Goal: Navigation & Orientation: Understand site structure

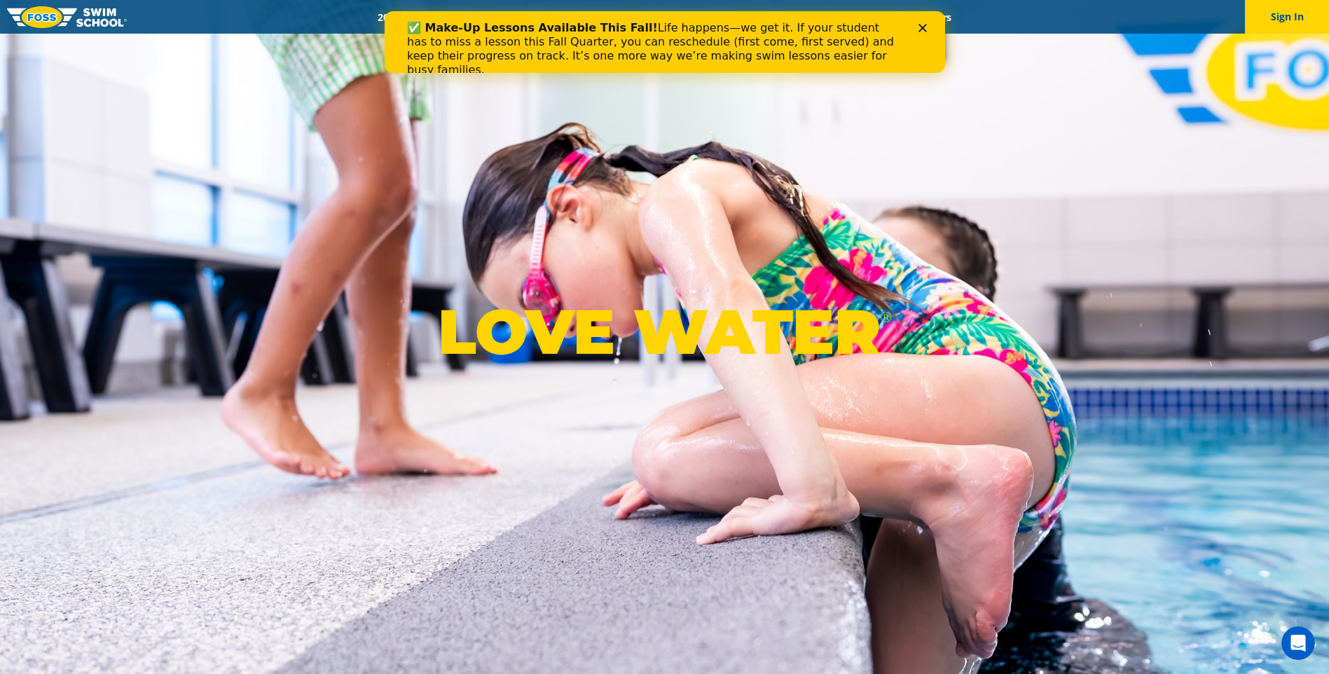
click at [918, 28] on icon "Close" at bounding box center [922, 28] width 8 height 8
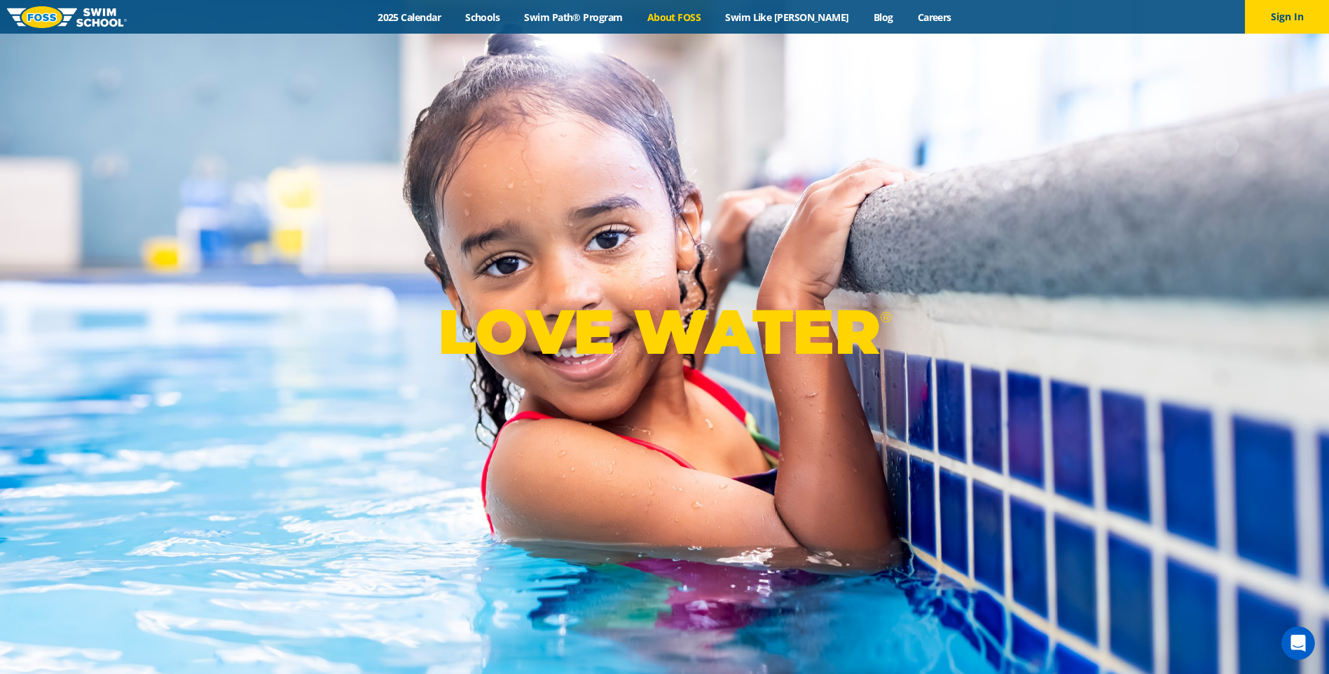
click at [689, 13] on link "About FOSS" at bounding box center [674, 17] width 78 height 13
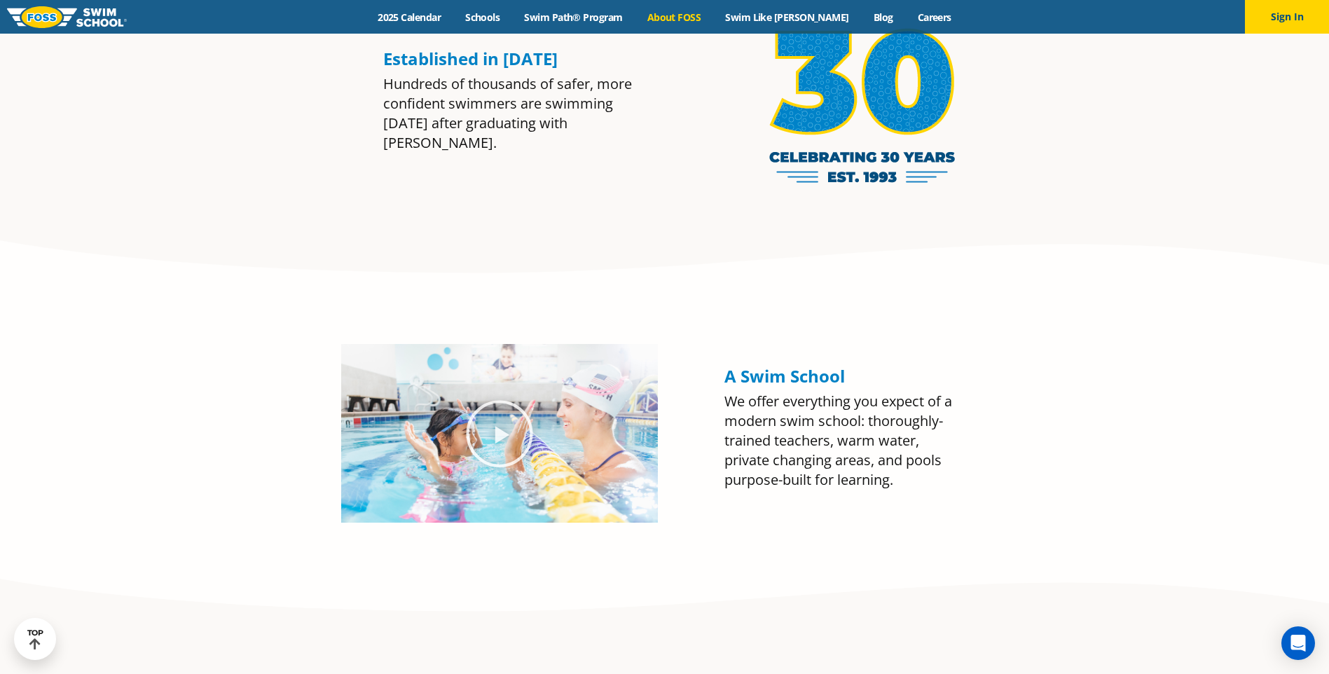
scroll to position [1401, 0]
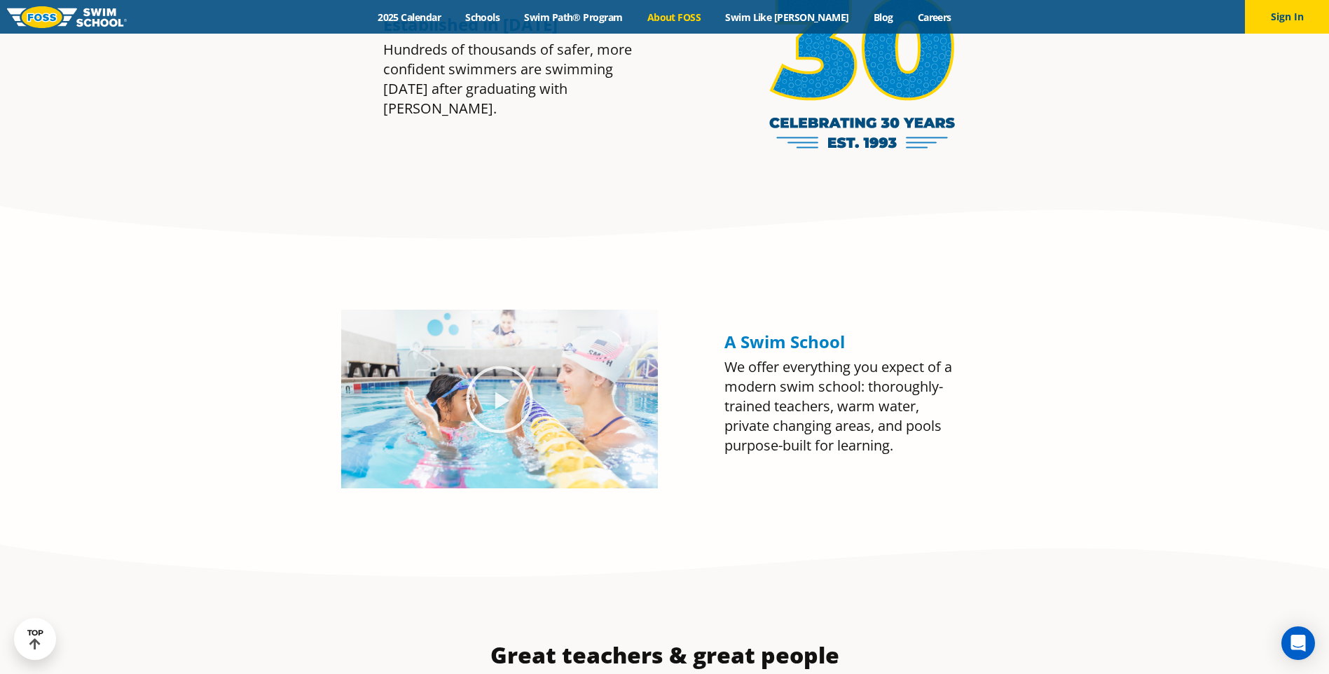
click at [498, 397] on icon "Play Video about Olympian Regan Smith, FOSS" at bounding box center [499, 399] width 67 height 67
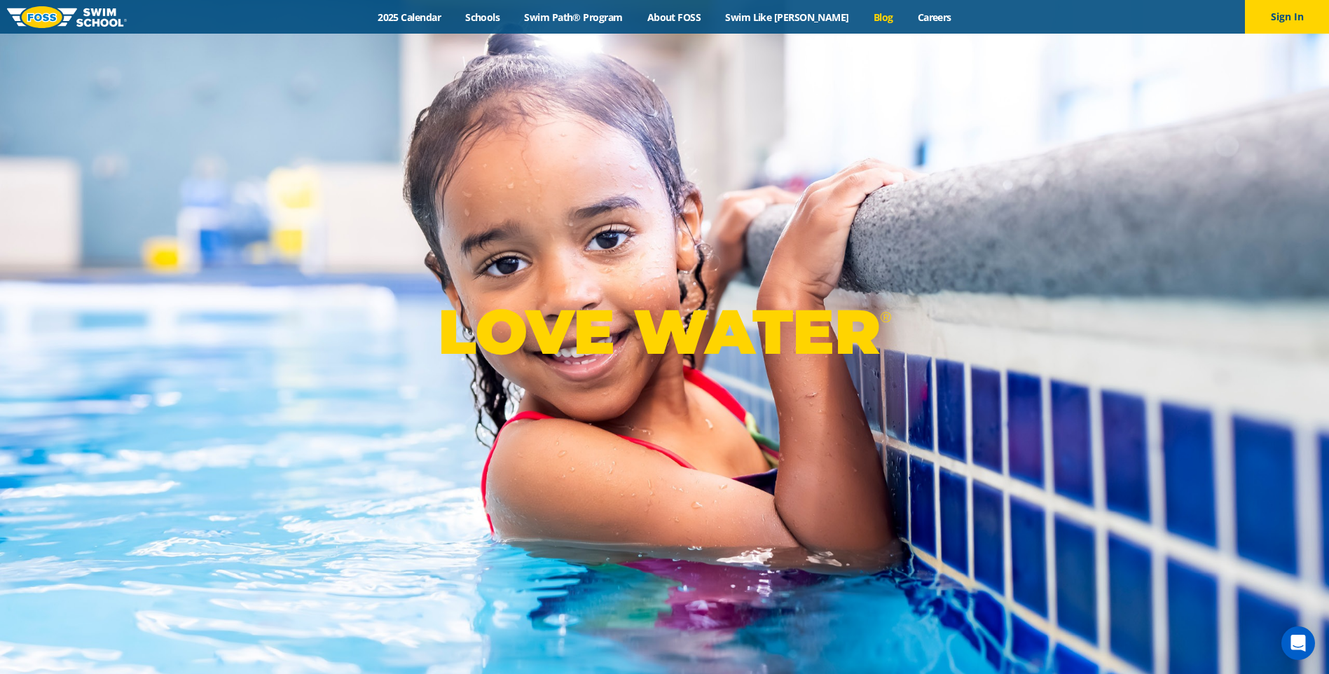
click at [861, 16] on link "Blog" at bounding box center [883, 17] width 44 height 13
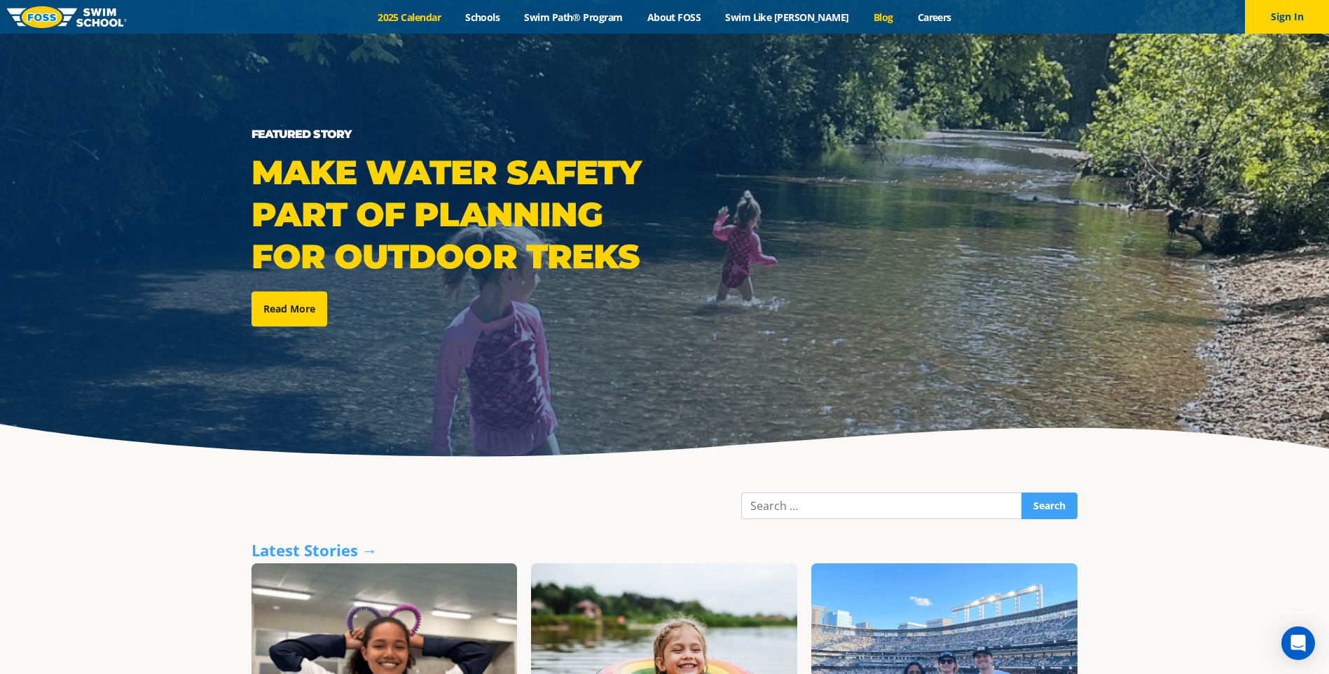
click at [436, 15] on link "2025 Calendar" at bounding box center [410, 17] width 88 height 13
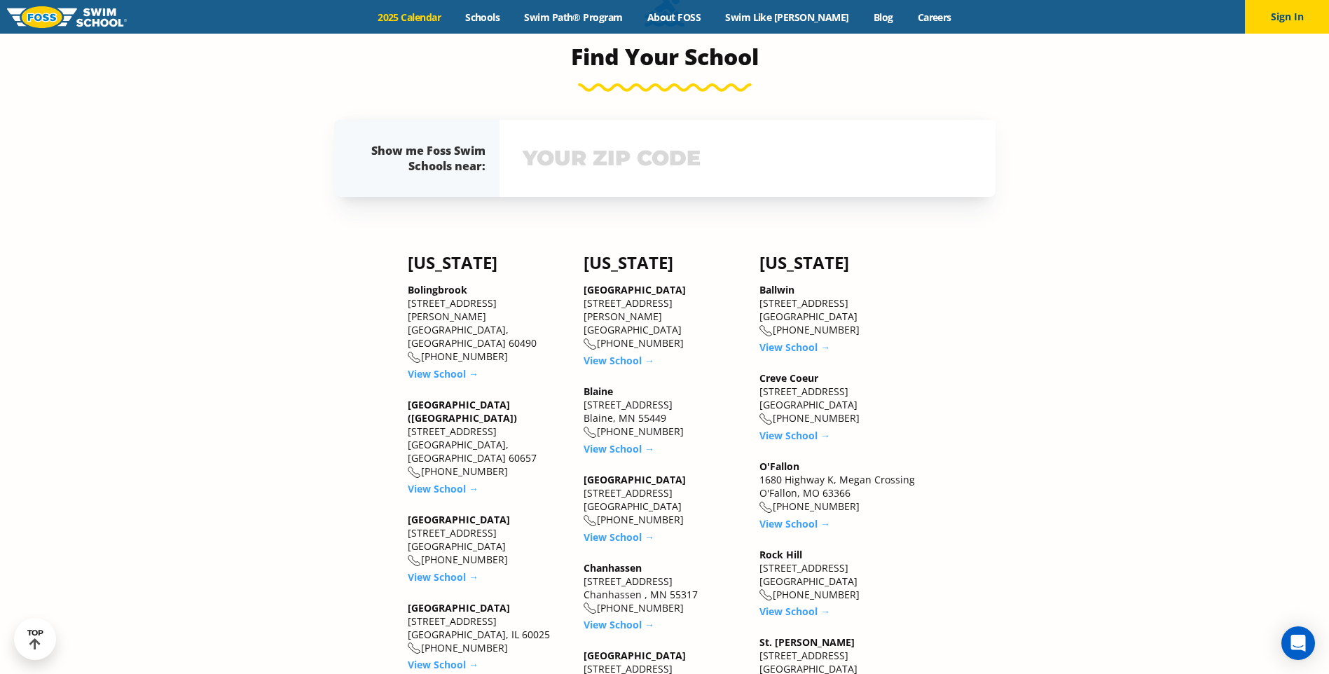
scroll to position [934, 0]
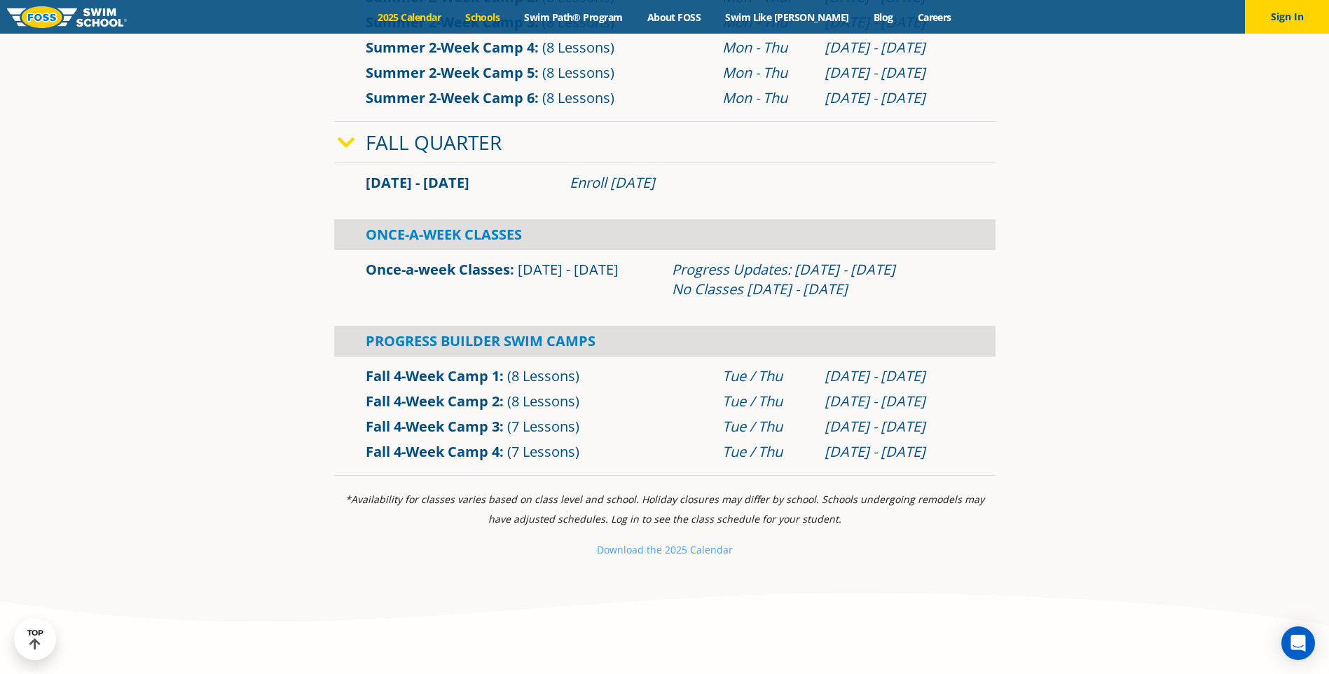
click at [508, 13] on link "Schools" at bounding box center [482, 17] width 59 height 13
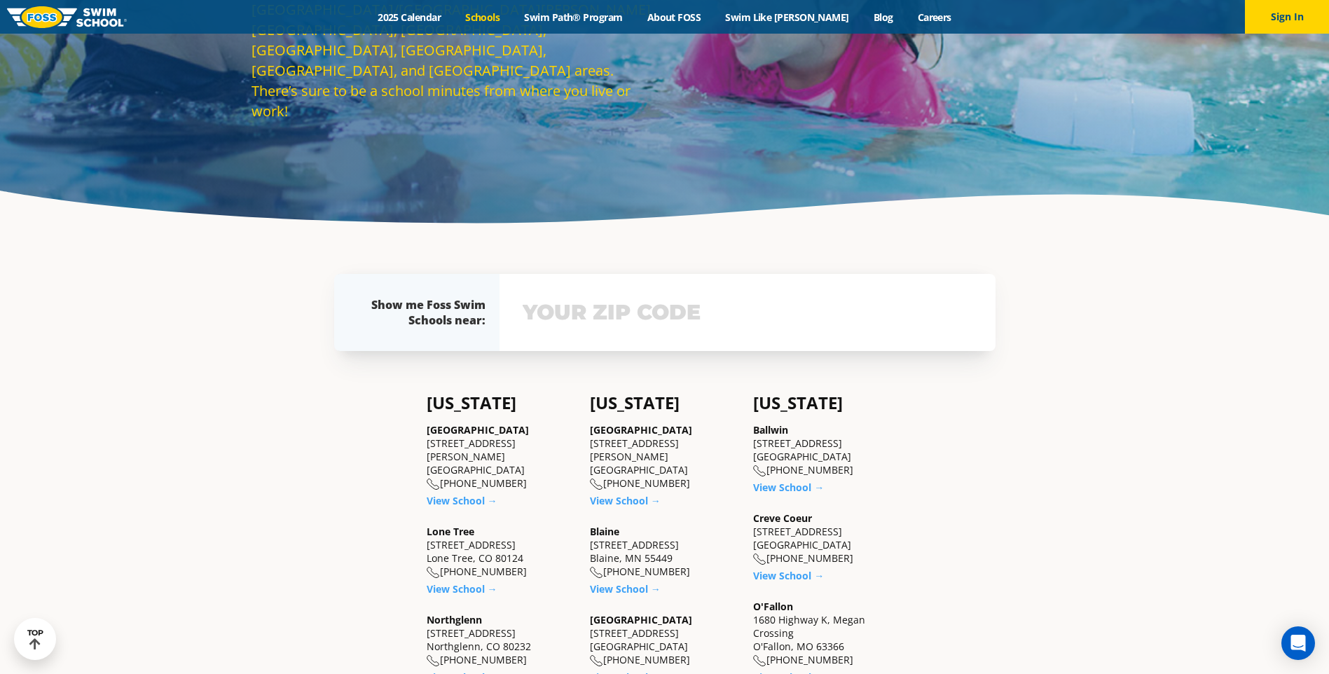
scroll to position [467, 0]
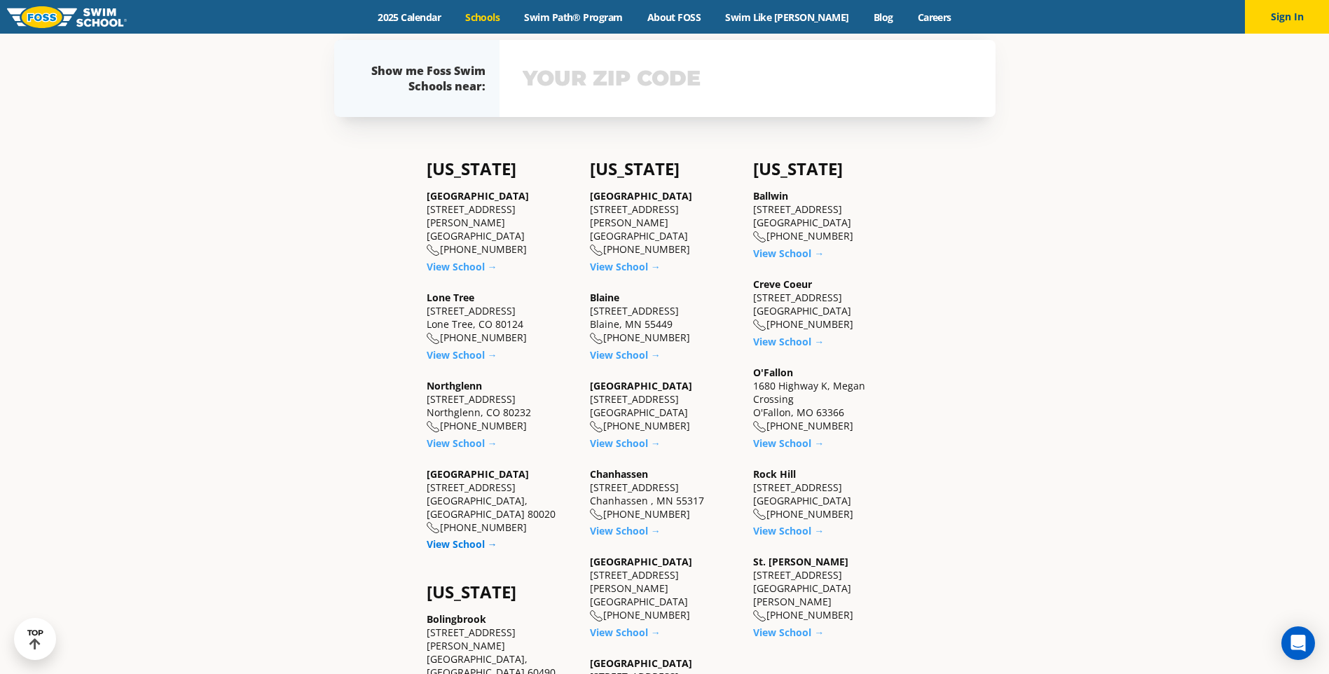
click at [461, 537] on link "View School →" at bounding box center [462, 543] width 71 height 13
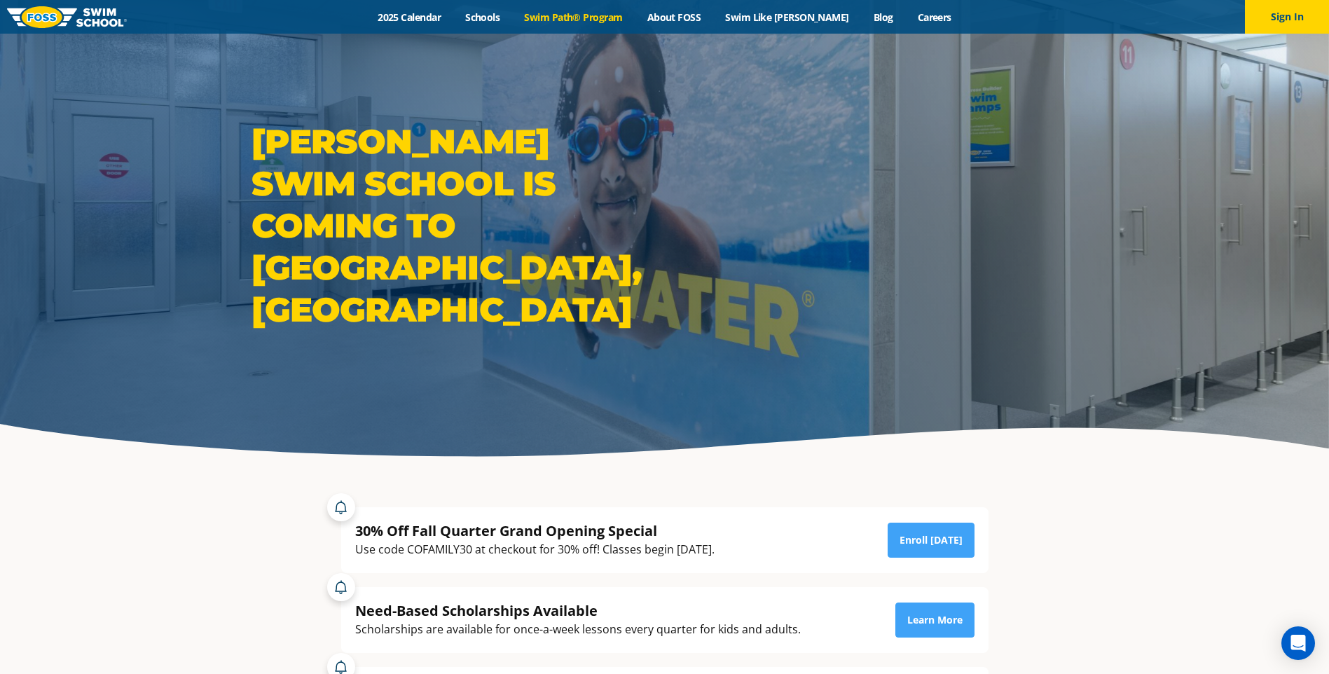
click at [586, 19] on link "Swim Path® Program" at bounding box center [573, 17] width 123 height 13
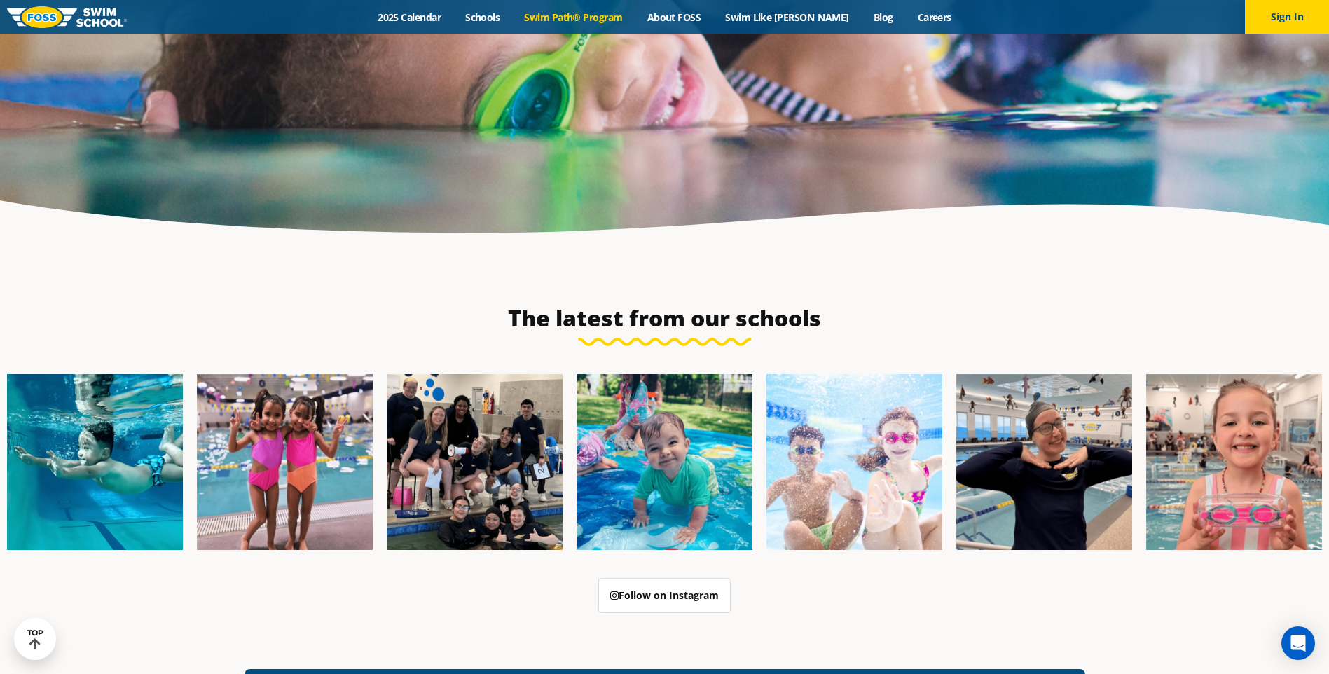
scroll to position [3503, 0]
